Goal: Navigation & Orientation: Find specific page/section

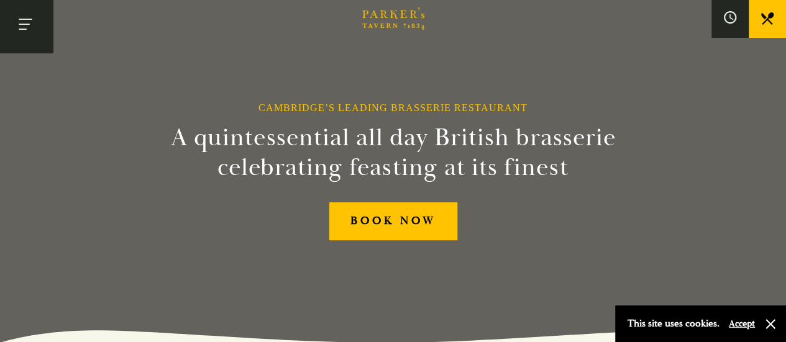
click at [24, 25] on button "Toggle navigation" at bounding box center [26, 26] width 53 height 53
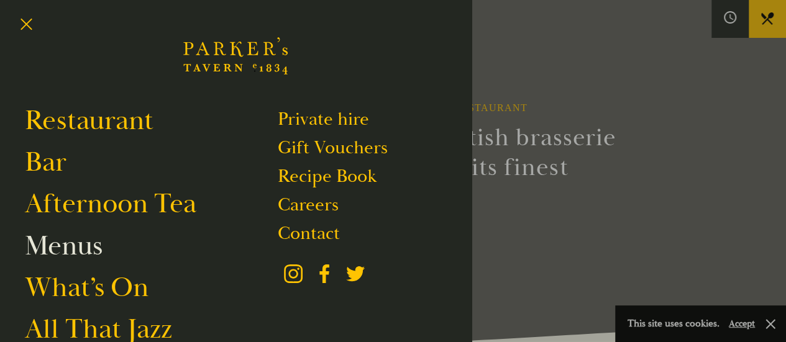
click at [91, 249] on link "Menus" at bounding box center [64, 246] width 78 height 35
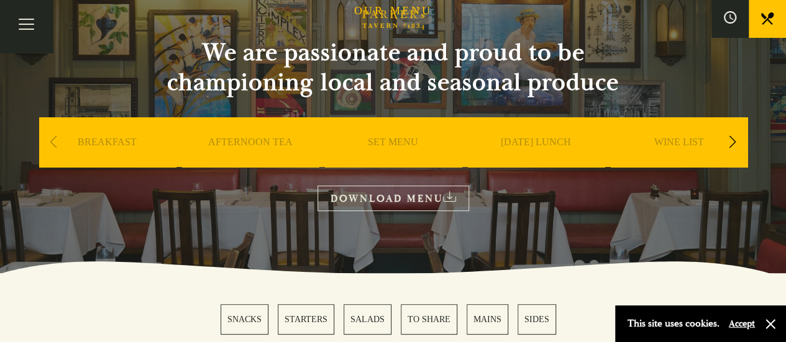
scroll to position [124, 0]
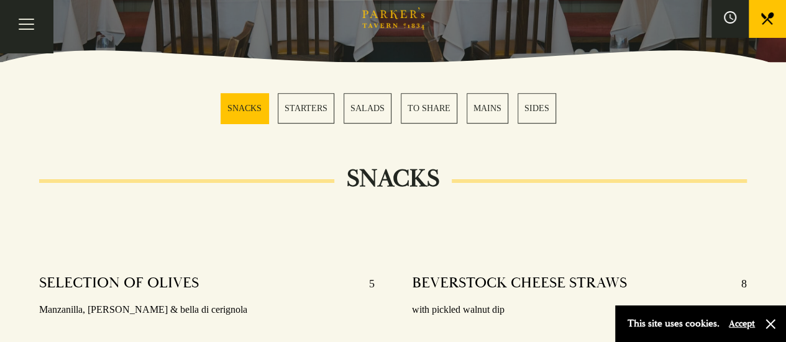
click at [490, 104] on link "MAINS" at bounding box center [488, 108] width 42 height 30
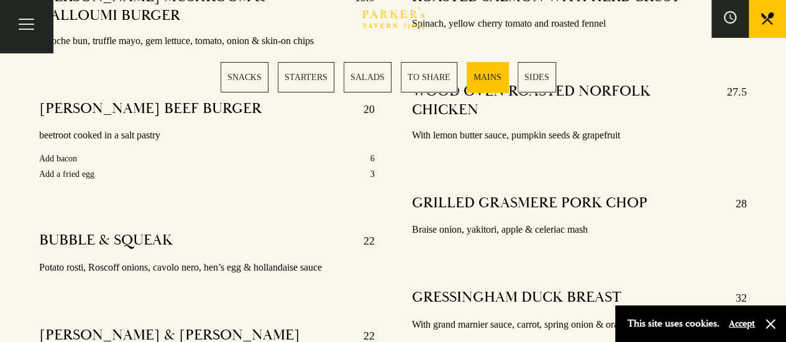
scroll to position [2286, 0]
